Goal: Information Seeking & Learning: Learn about a topic

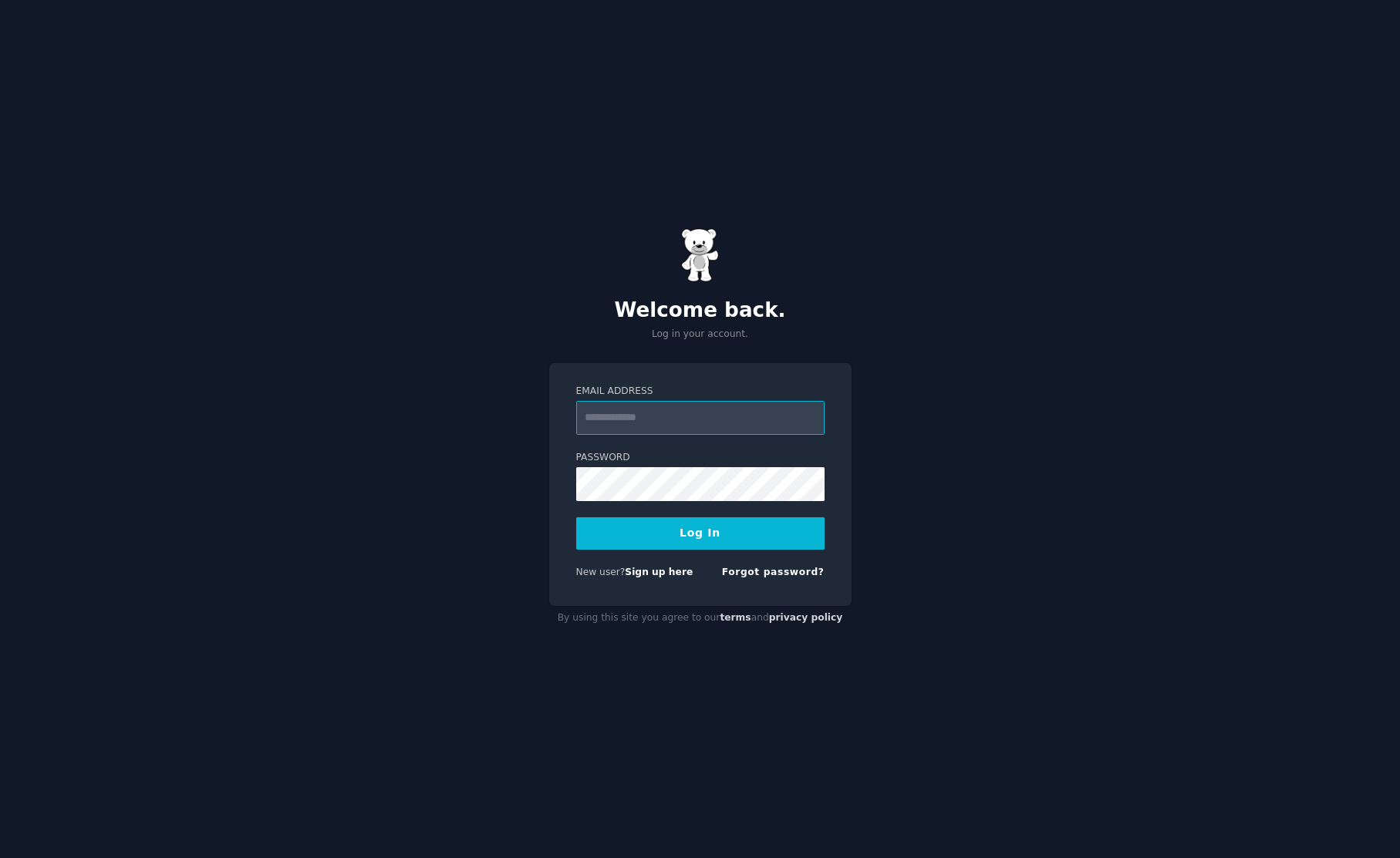
type input "**********"
click at [700, 533] on button "Log In" at bounding box center [700, 533] width 248 height 32
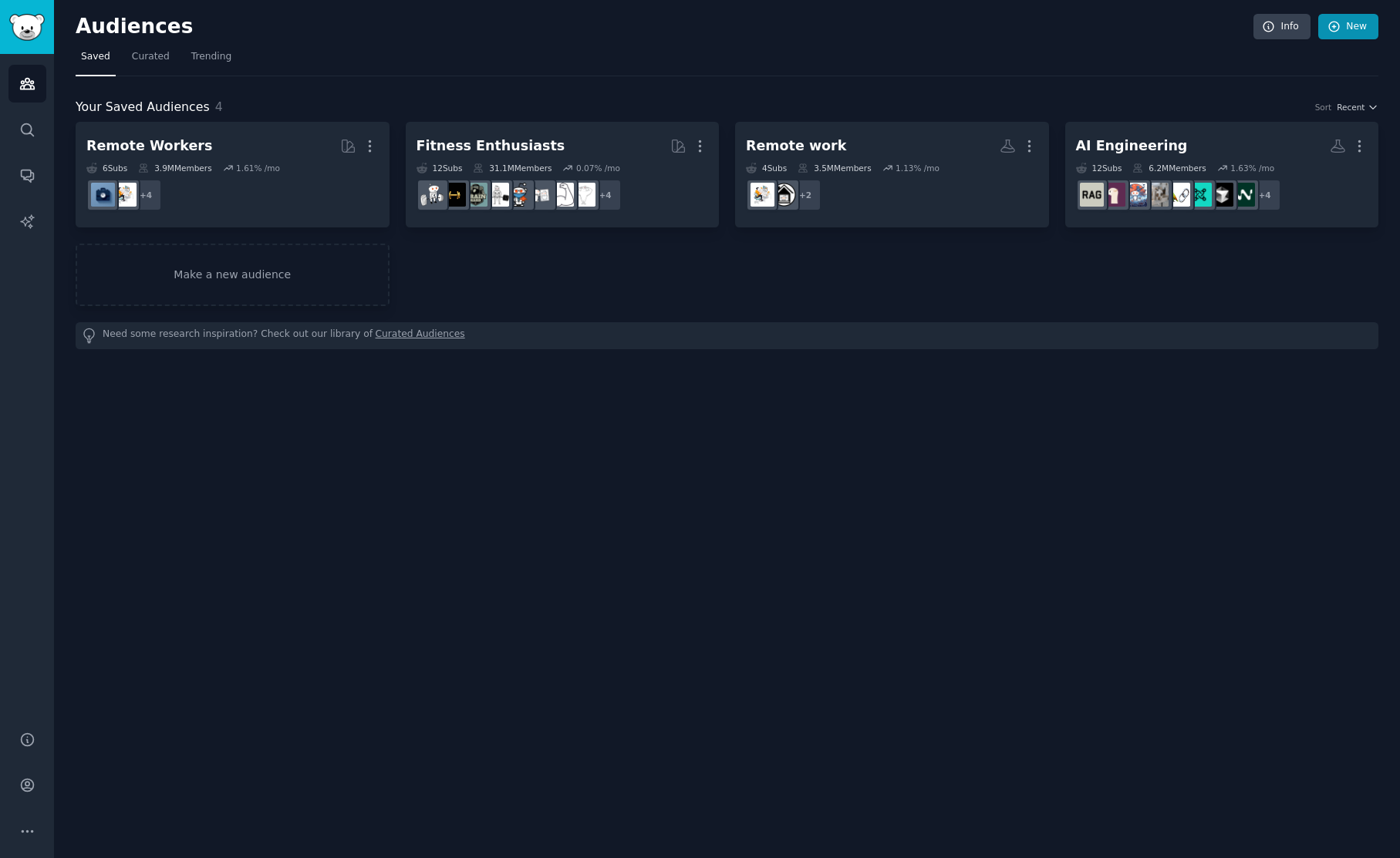
click at [1343, 29] on link "New" at bounding box center [1349, 27] width 61 height 26
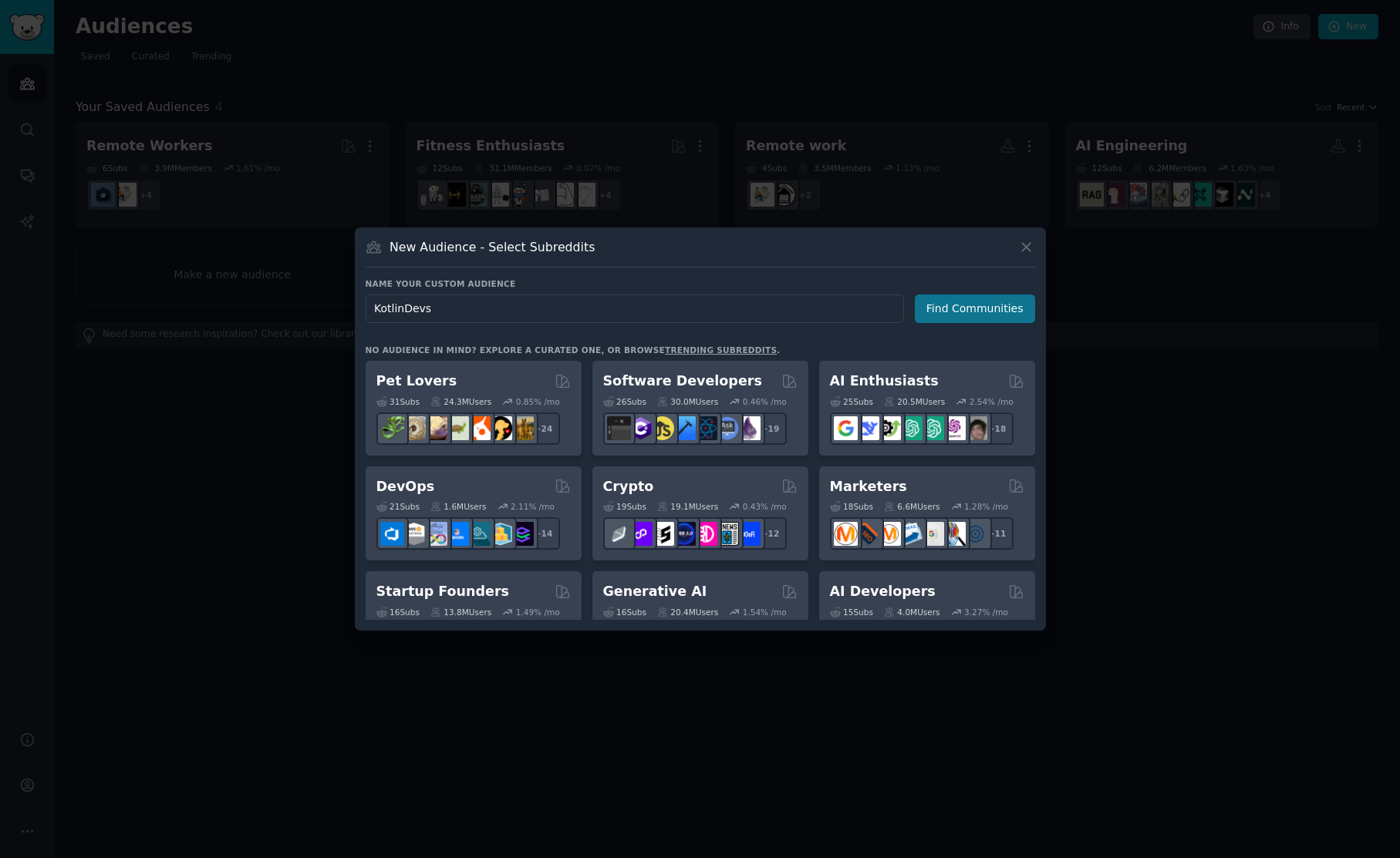
type input "KotlinDevs"
click at [944, 317] on button "Find Communities" at bounding box center [974, 309] width 120 height 29
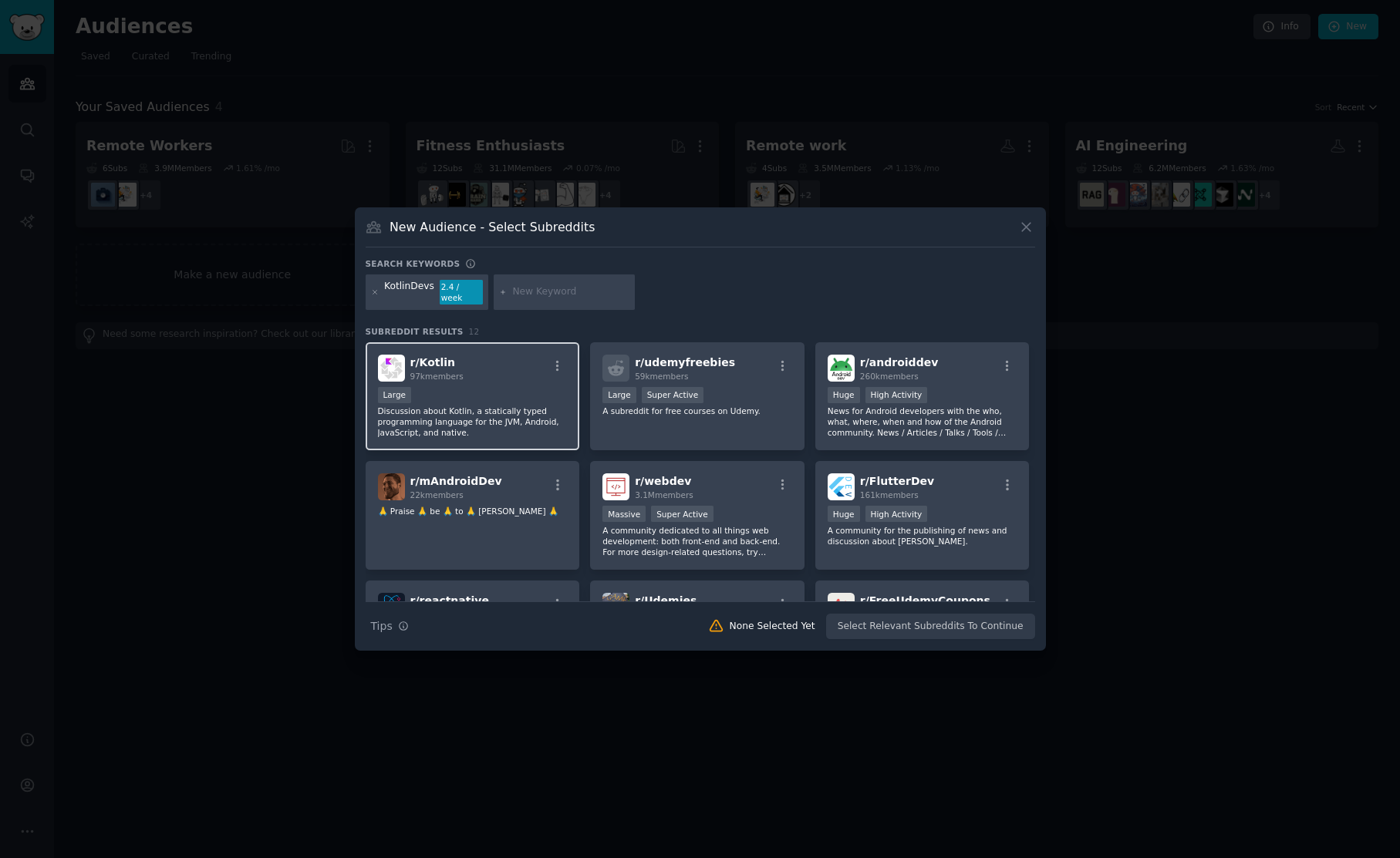
click at [469, 377] on div "r/ Kotlin 97k members Large Discussion about Kotlin, a statically typed program…" at bounding box center [473, 397] width 215 height 109
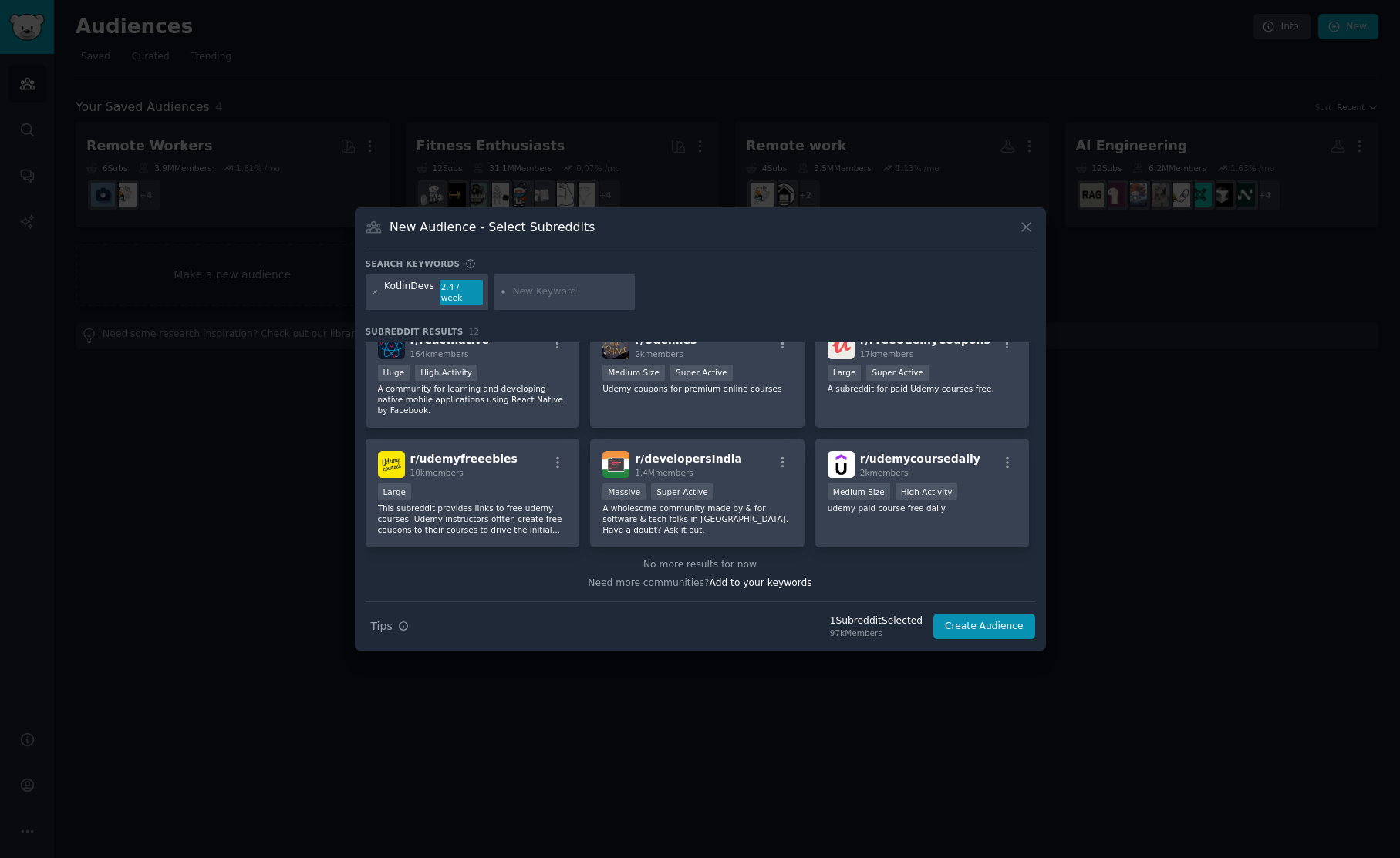
scroll to position [259, 0]
click at [985, 622] on button "Create Audience" at bounding box center [985, 627] width 102 height 26
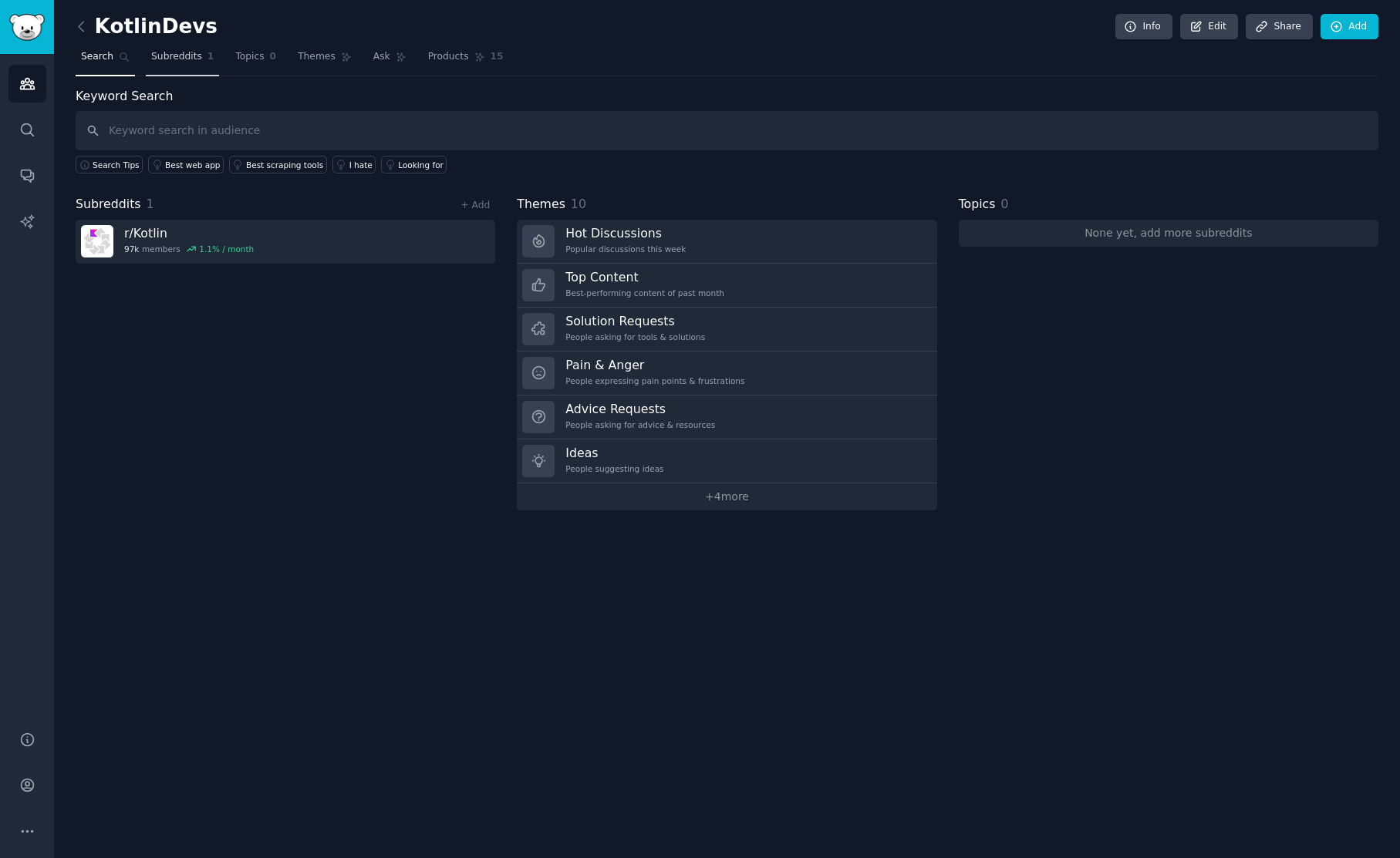
click at [156, 63] on link "Subreddits 1" at bounding box center [182, 61] width 74 height 32
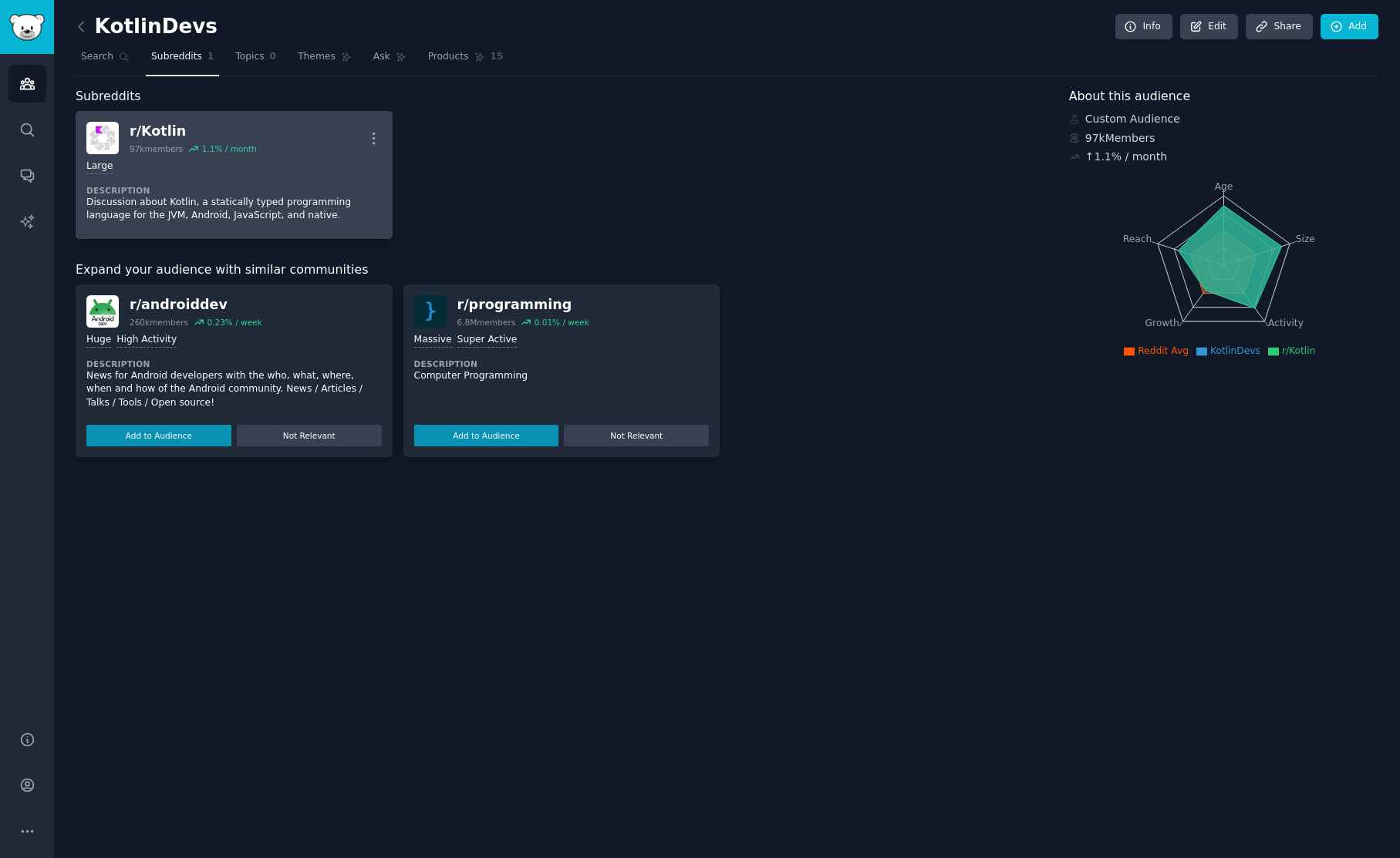
click at [162, 125] on div "r/ Kotlin" at bounding box center [193, 131] width 127 height 19
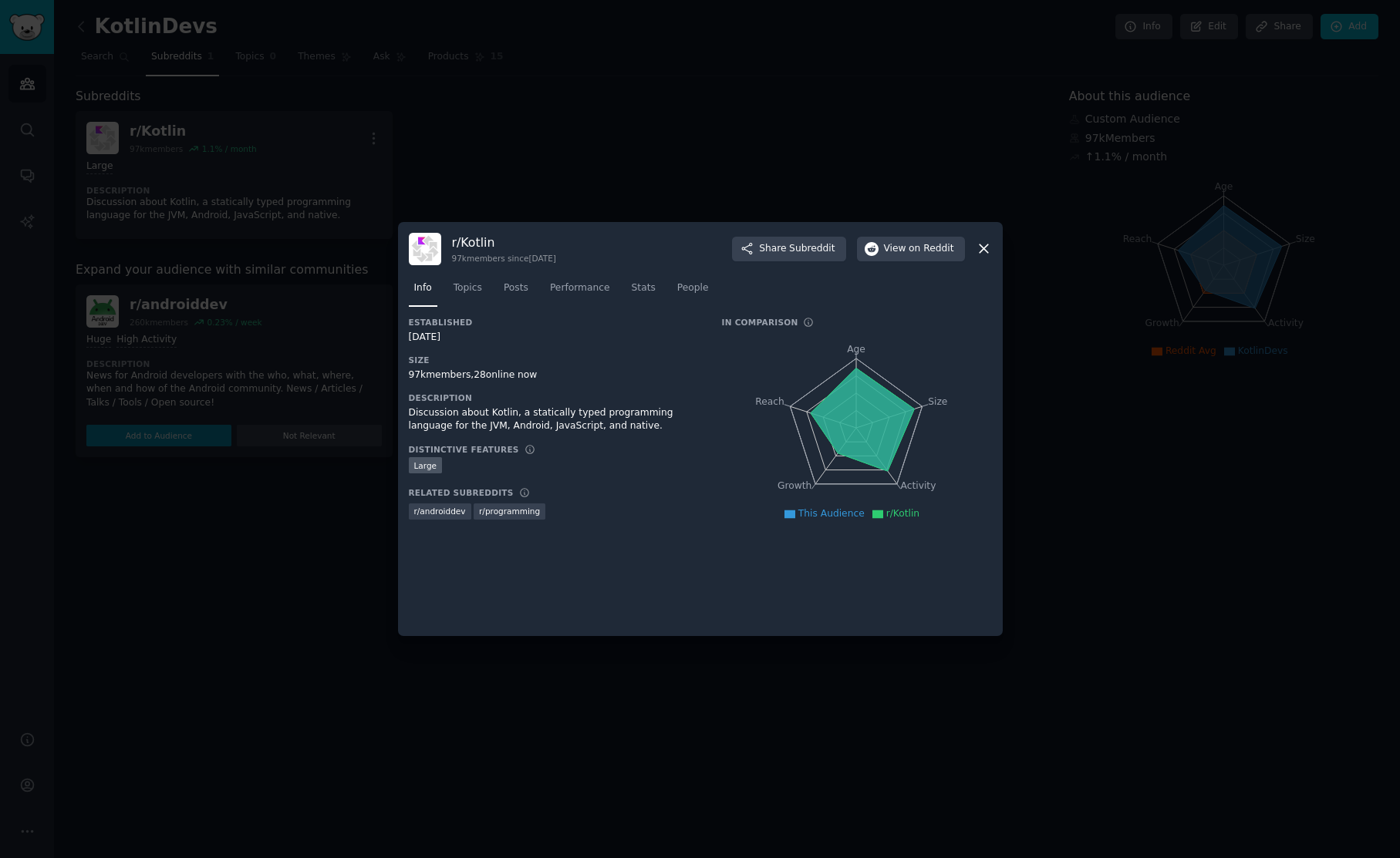
click at [309, 108] on div at bounding box center [700, 429] width 1400 height 858
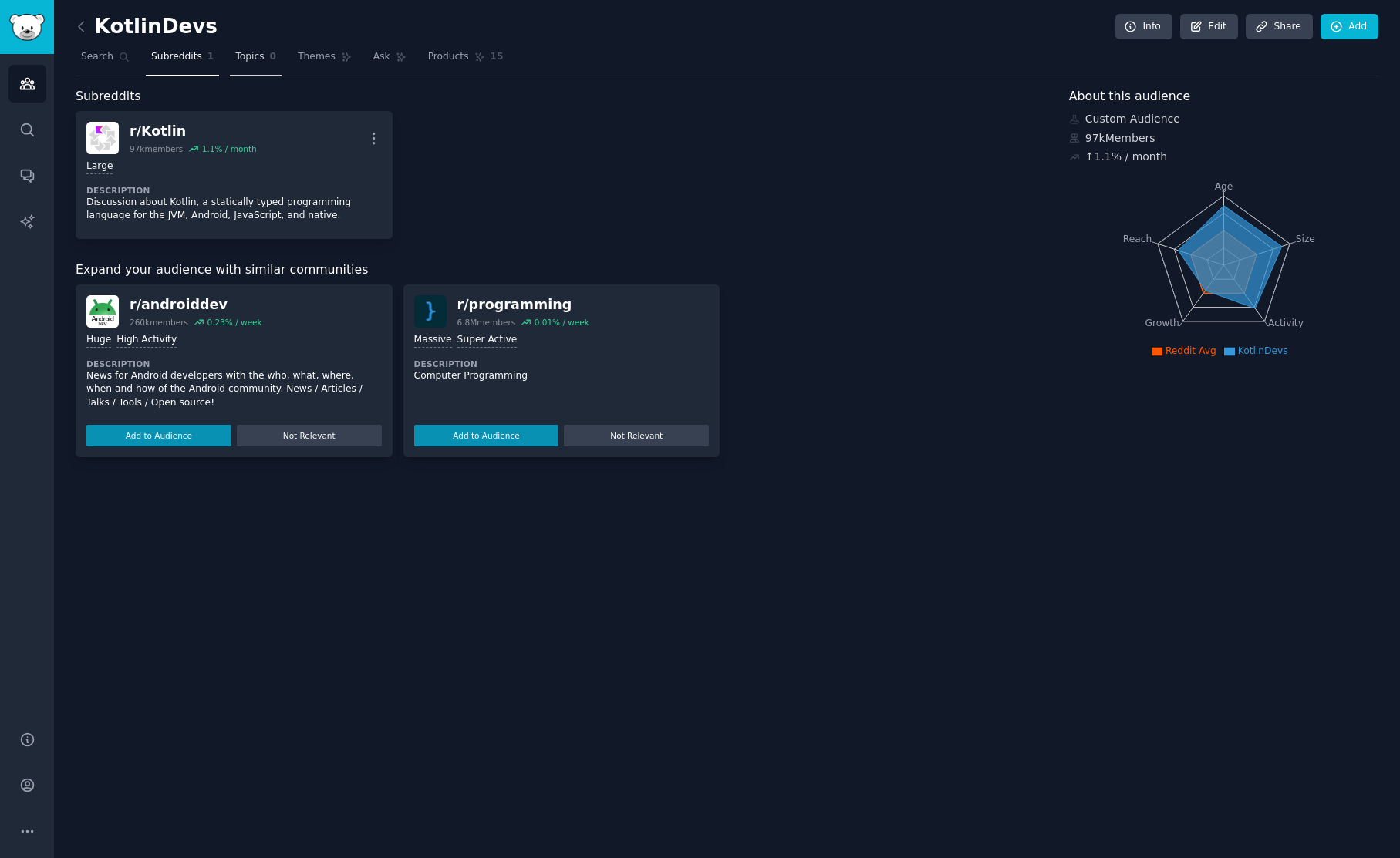
click at [252, 62] on span "Topics" at bounding box center [249, 57] width 29 height 14
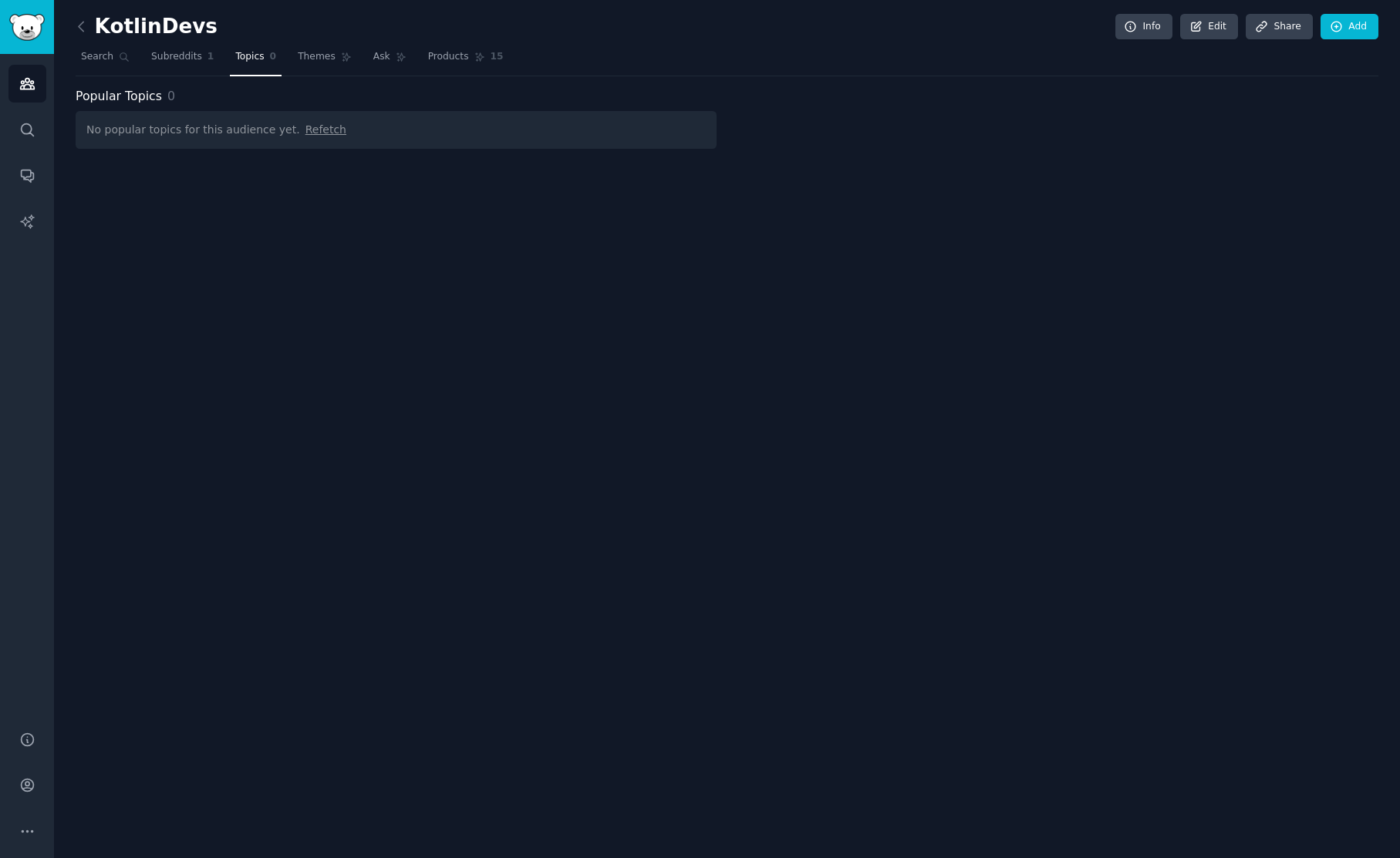
click at [309, 135] on span "Refetch" at bounding box center [325, 130] width 41 height 12
click at [328, 64] on link "Themes" at bounding box center [324, 61] width 65 height 32
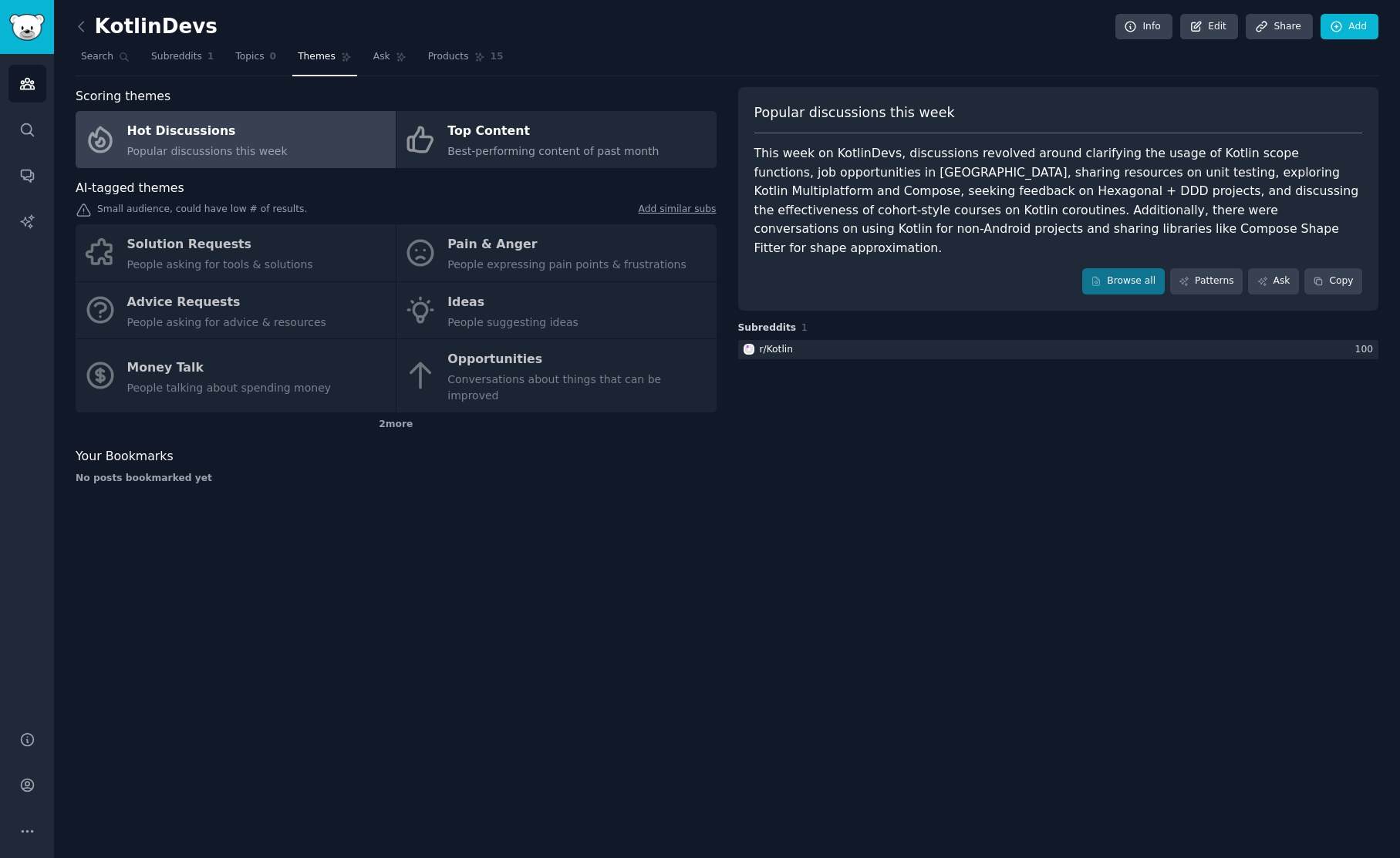
click at [328, 134] on link "Hot Discussions Popular discussions this week" at bounding box center [235, 139] width 320 height 57
click at [389, 413] on div "2 more" at bounding box center [395, 425] width 641 height 25
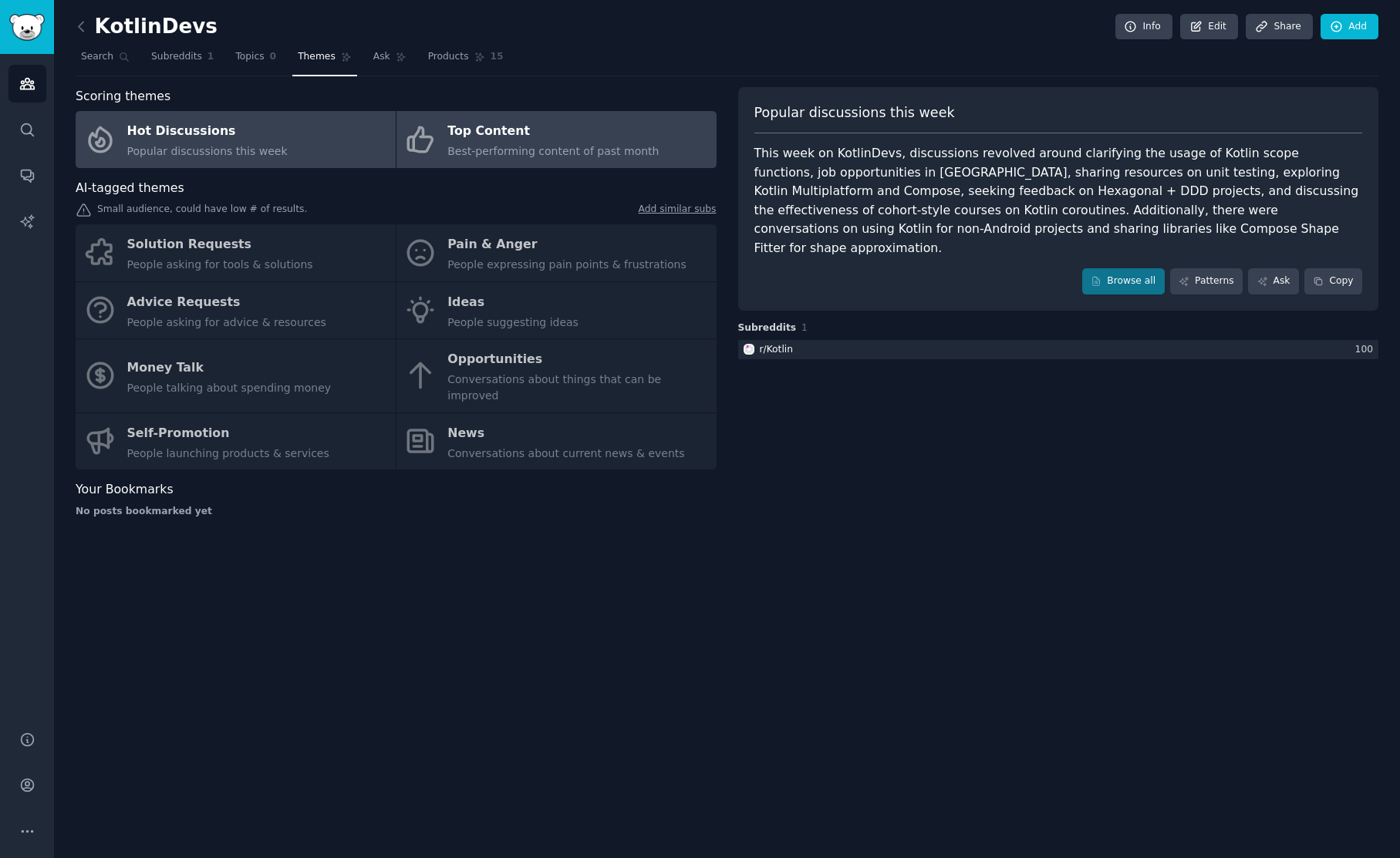
click at [503, 131] on div "Top Content" at bounding box center [553, 131] width 211 height 25
click at [332, 140] on link "Hot Discussions Popular discussions this week" at bounding box center [235, 139] width 320 height 57
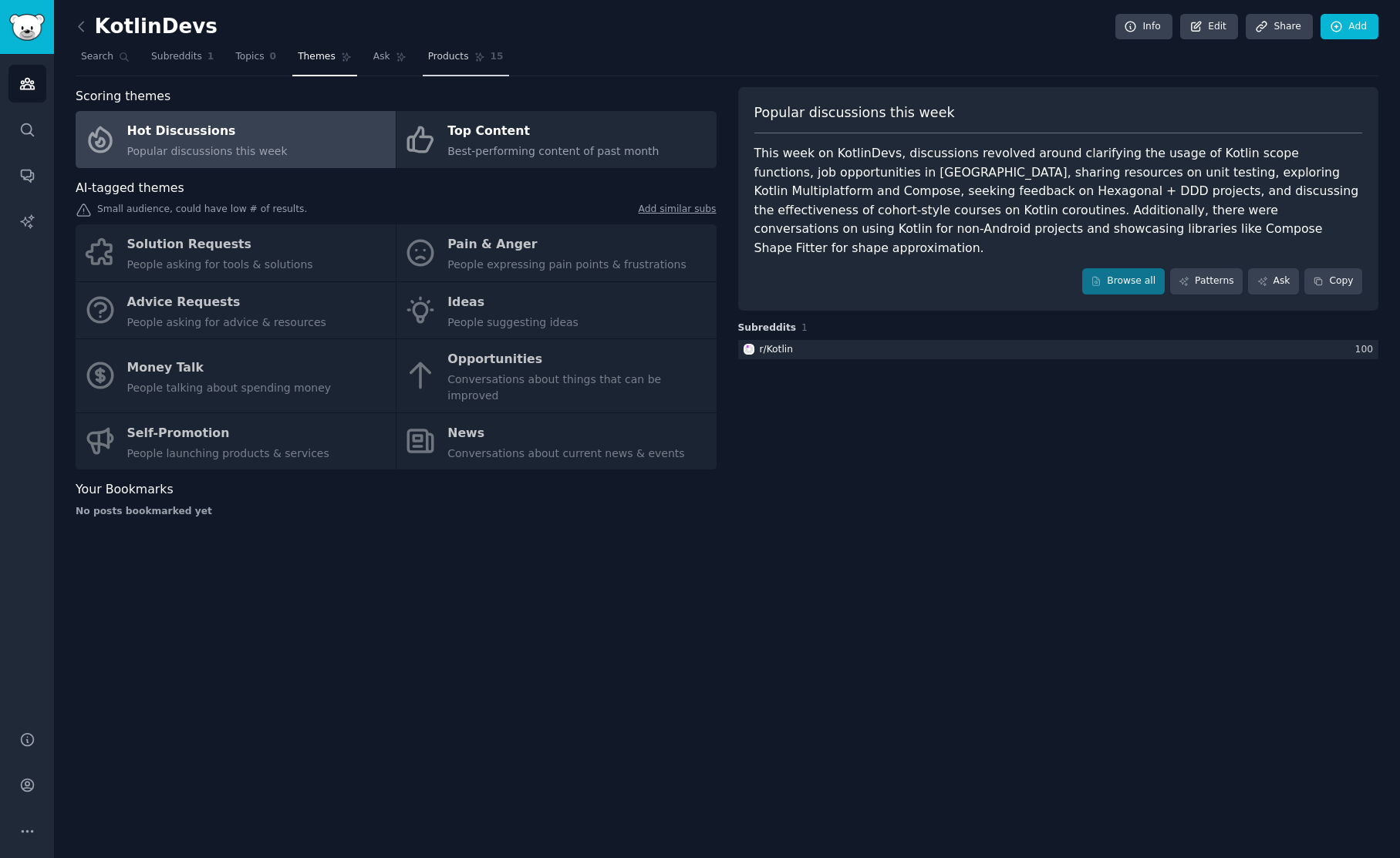
click at [445, 47] on link "Products 15" at bounding box center [466, 61] width 87 height 32
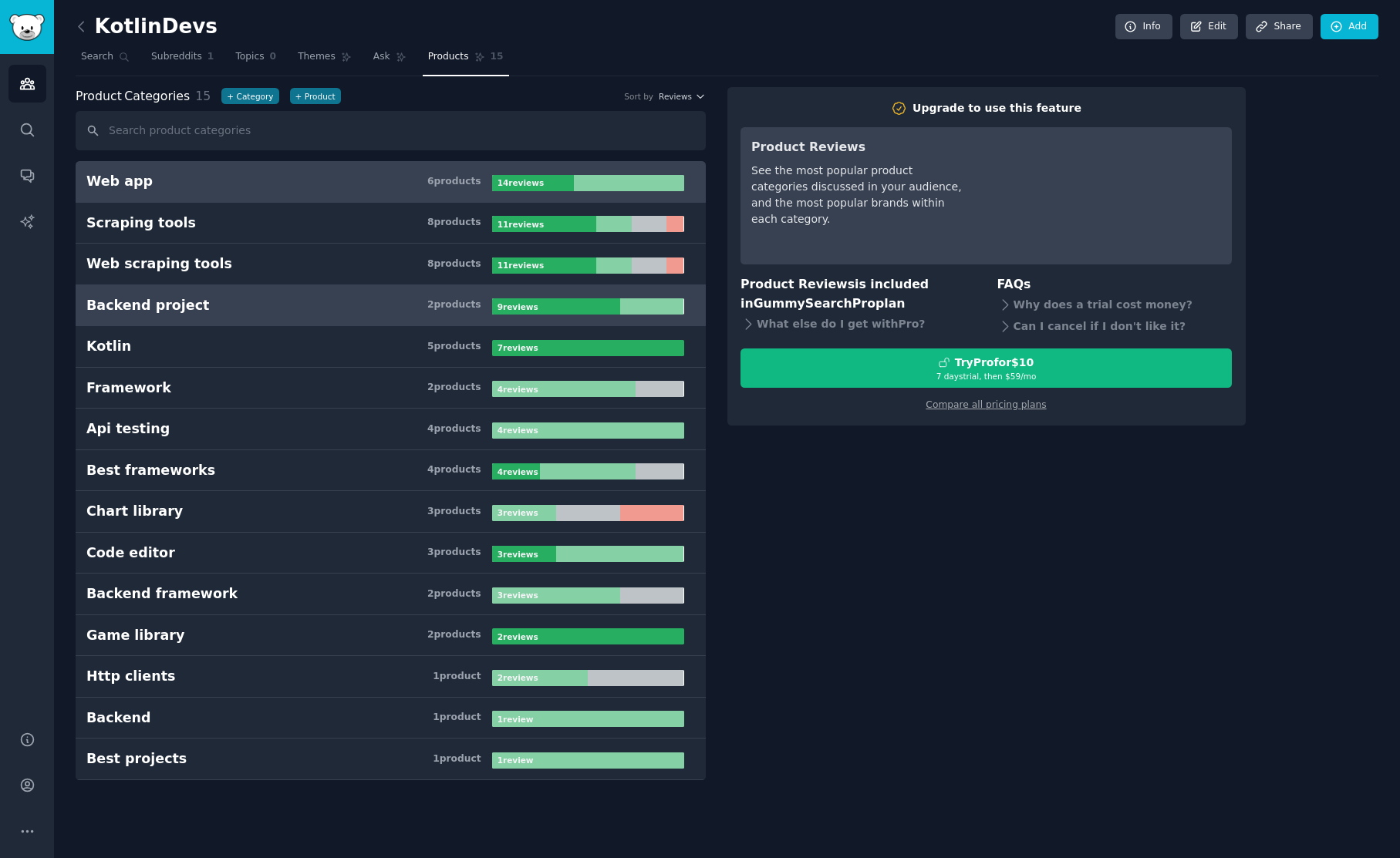
click at [251, 303] on h3 "Backend project 2 product s" at bounding box center [289, 305] width 406 height 19
